Goal: Task Accomplishment & Management: Use online tool/utility

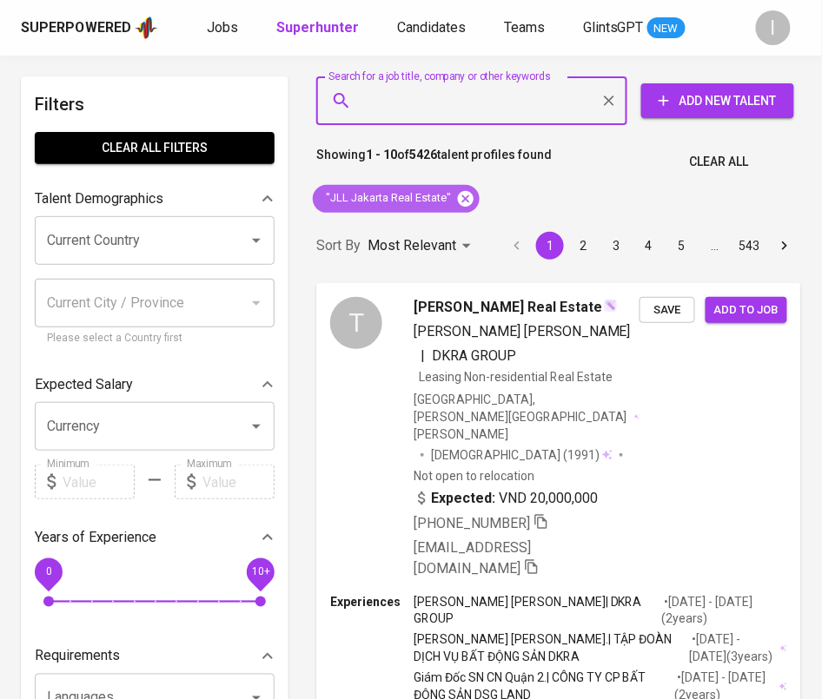
click at [463, 196] on icon at bounding box center [466, 198] width 16 height 16
click at [497, 109] on input "Search for a job title, company or other keywords" at bounding box center [476, 100] width 235 height 33
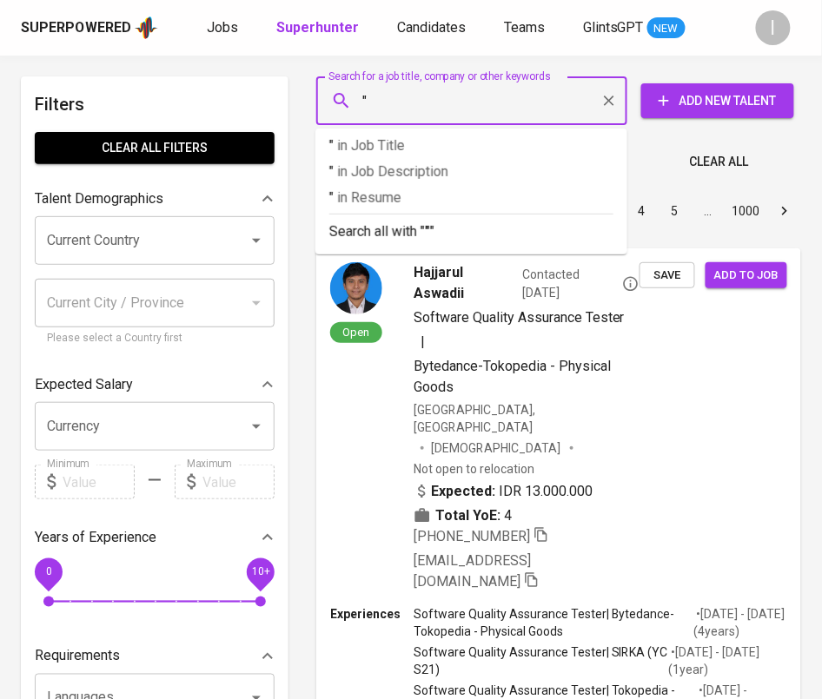
paste input "RockStar Academy"
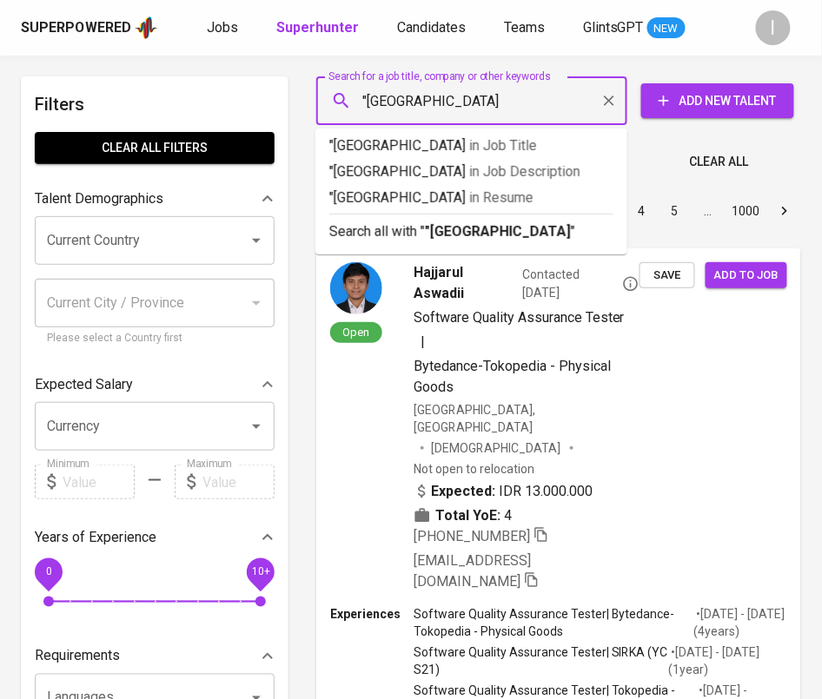
type input ""RockStar Academy""
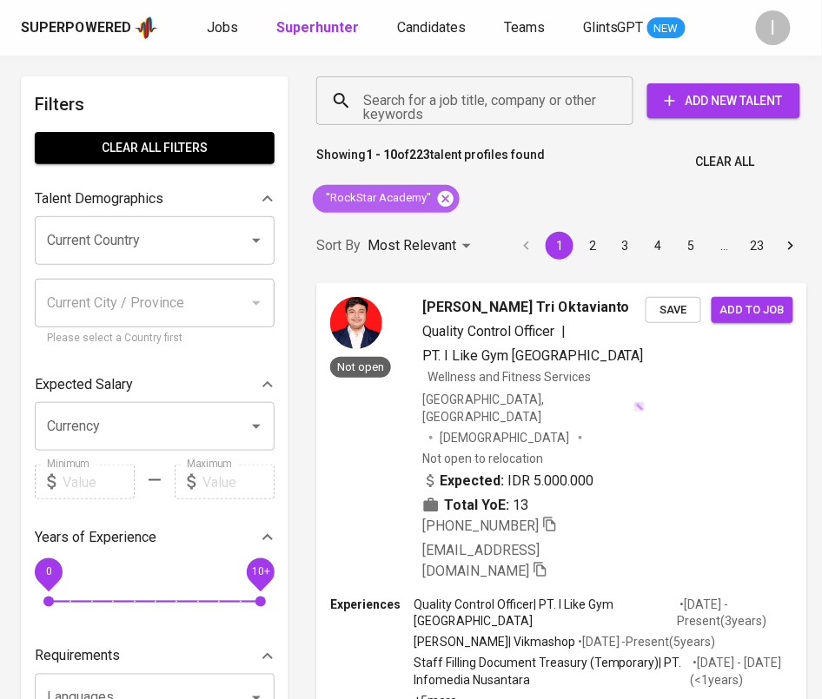
click at [443, 195] on icon at bounding box center [446, 198] width 16 height 16
click at [467, 123] on div "Search for a job title, company or other keywords" at bounding box center [474, 100] width 317 height 49
click at [467, 115] on input "Search for a job title, company or other keywords" at bounding box center [479, 100] width 241 height 33
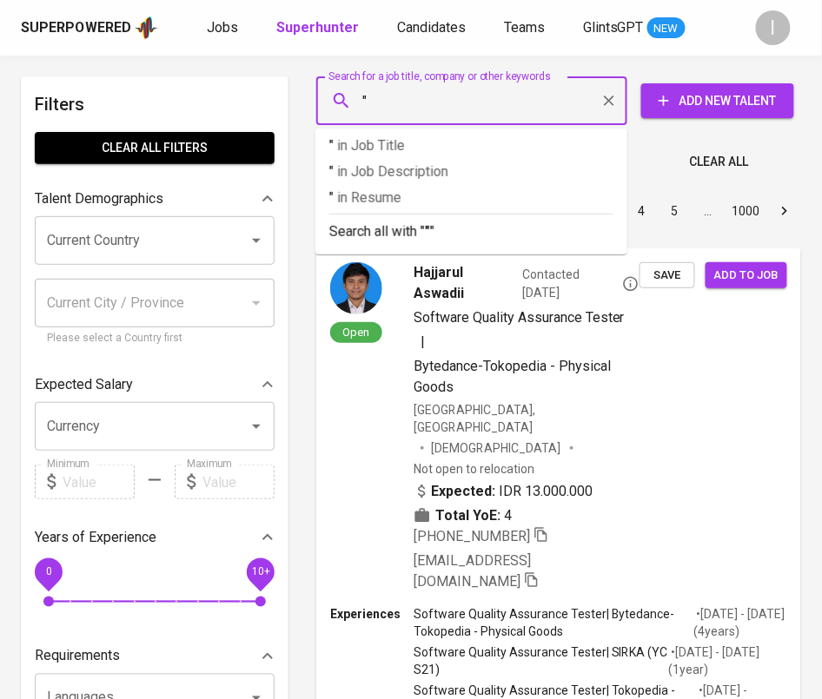
paste input "TIS Petroleum"
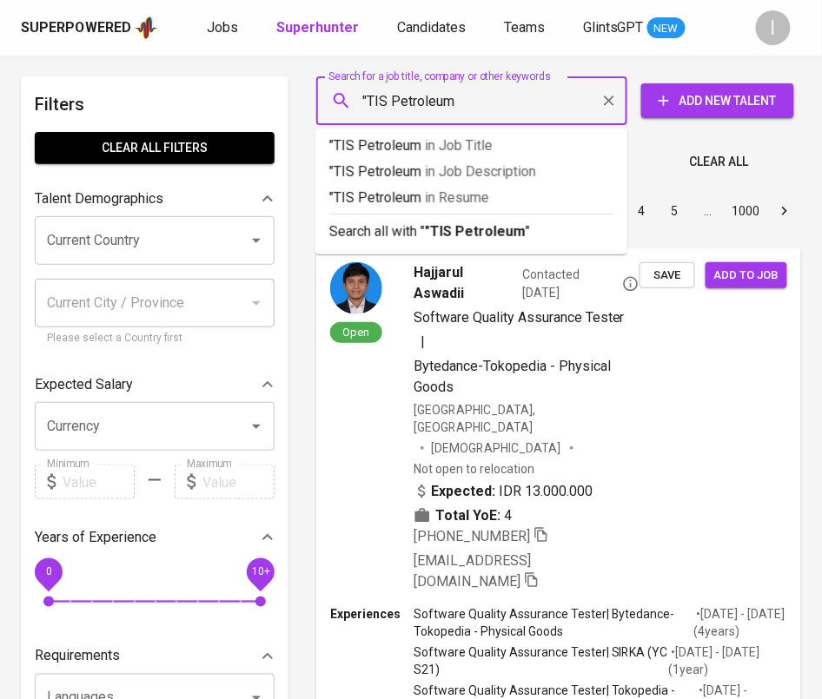
type input ""TIS Petroleum""
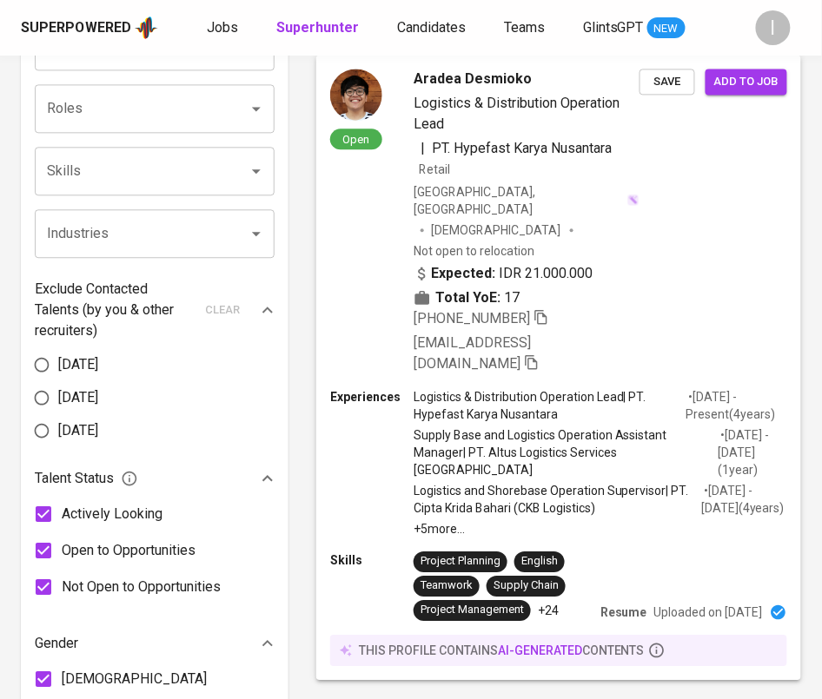
scroll to position [655, 0]
